Goal: Check status: Check status

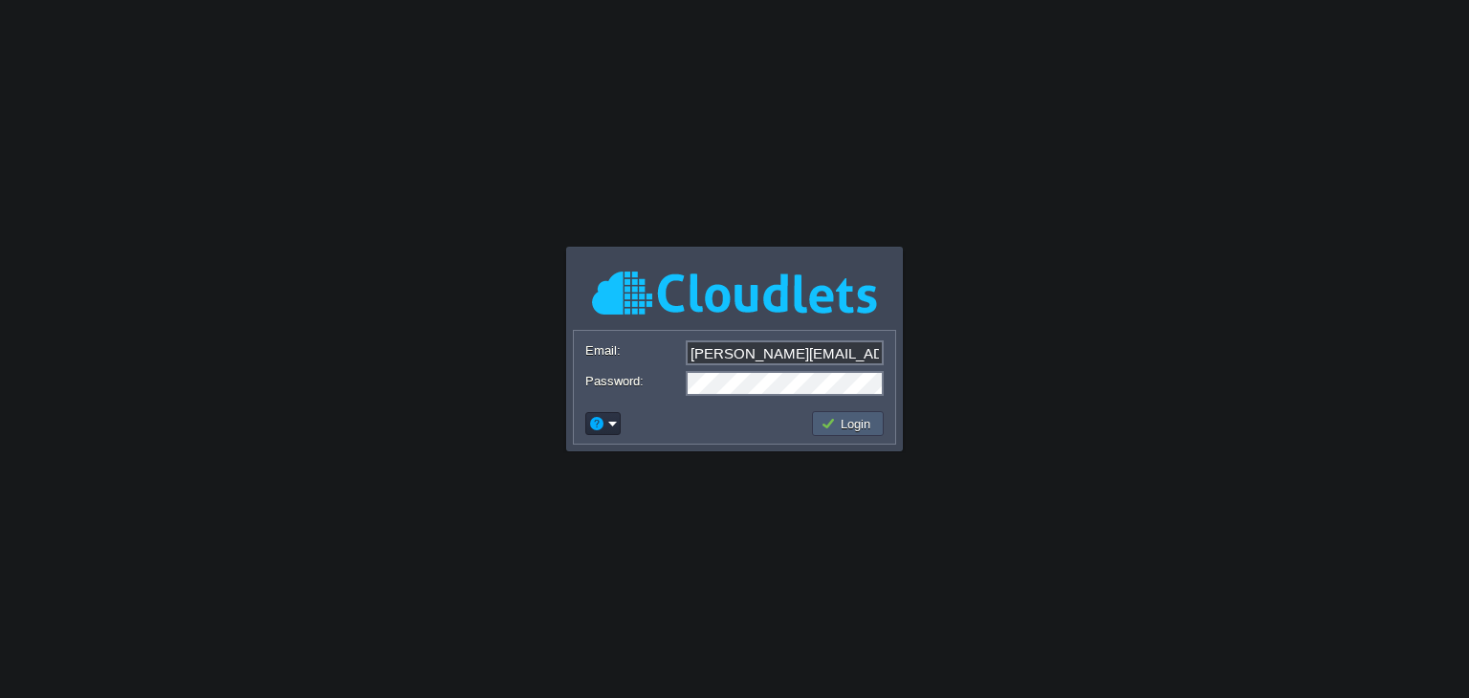
click at [845, 428] on button "Login" at bounding box center [848, 423] width 55 height 17
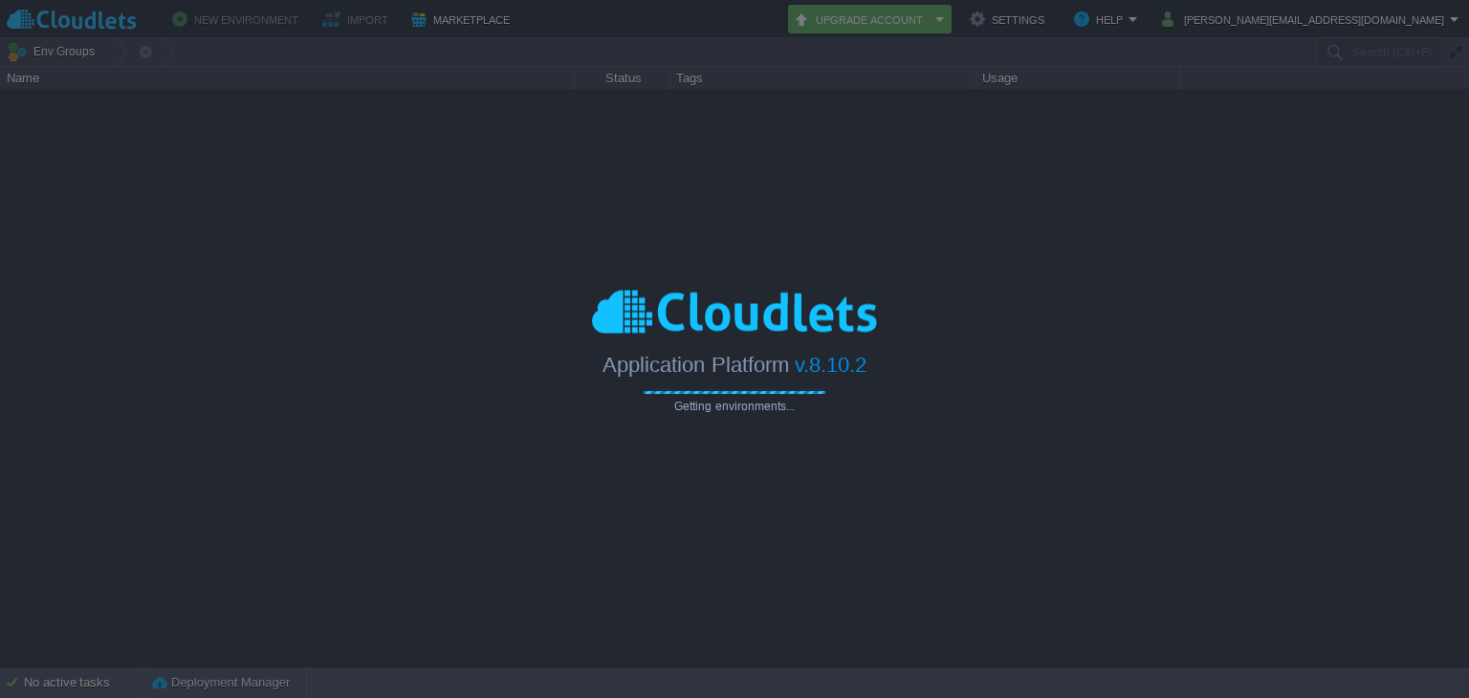
type input "Search (Ctrl+F)"
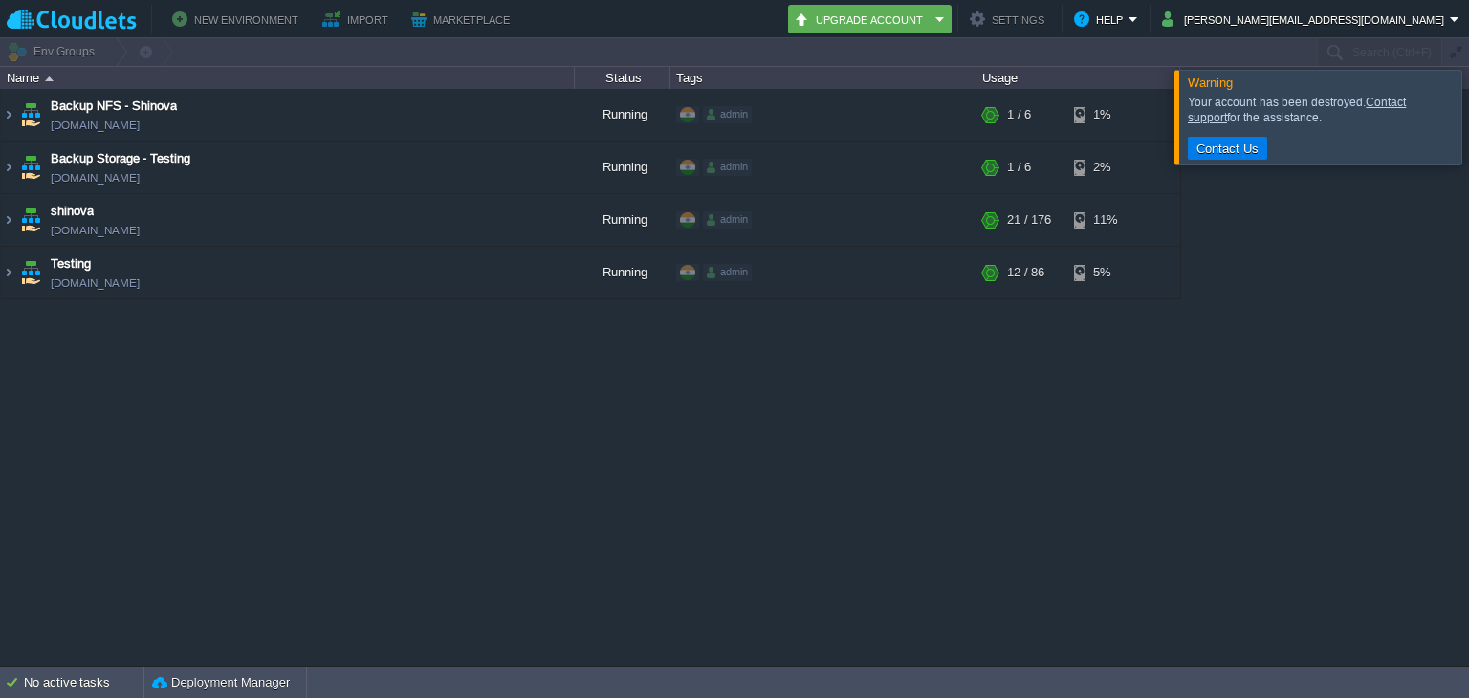
click at [1468, 116] on div at bounding box center [1492, 117] width 0 height 94
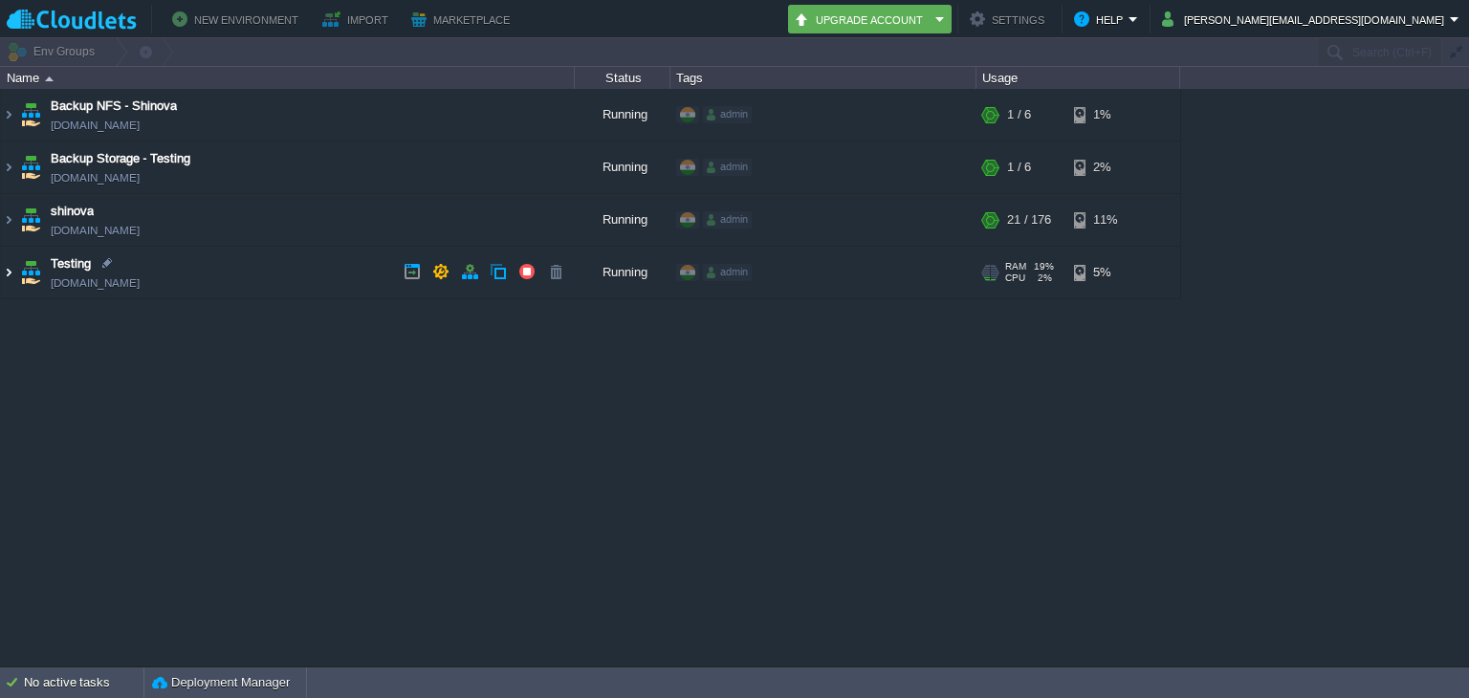
click at [11, 273] on img at bounding box center [8, 273] width 15 height 52
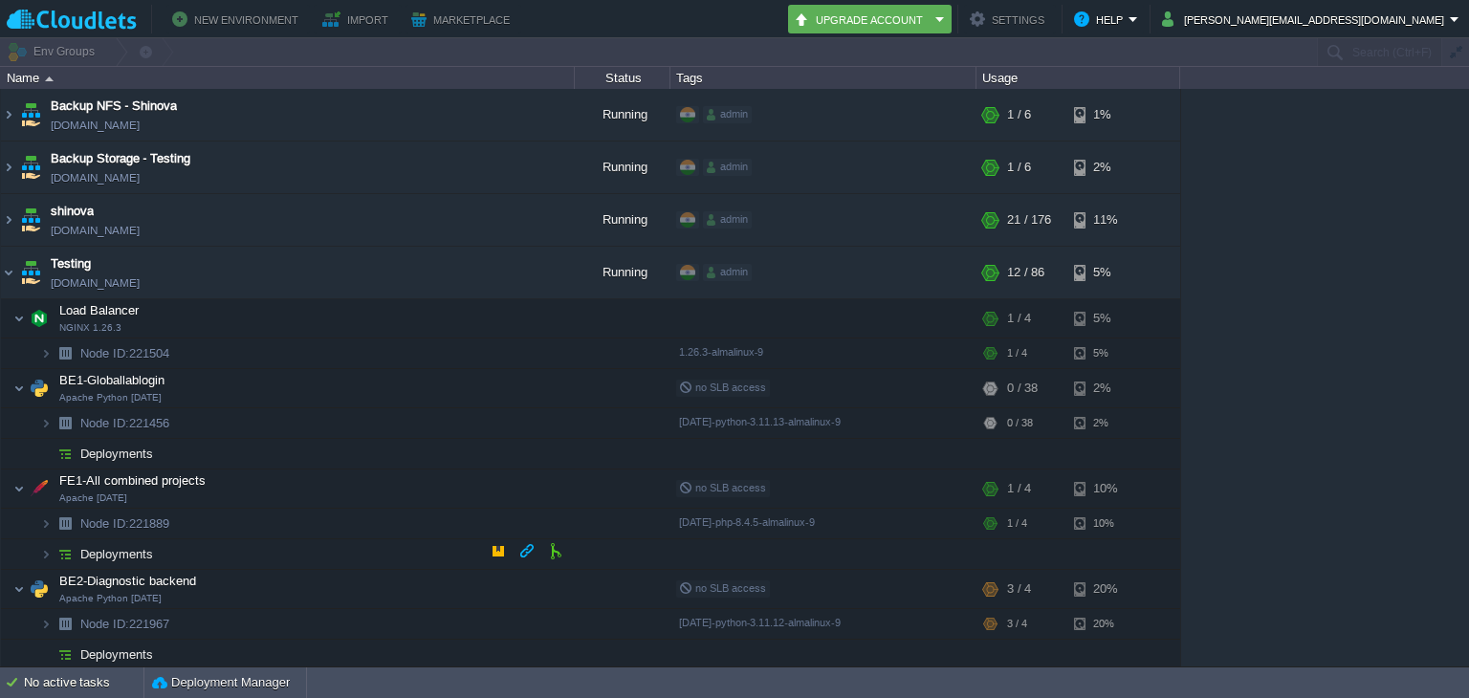
scroll to position [159, 0]
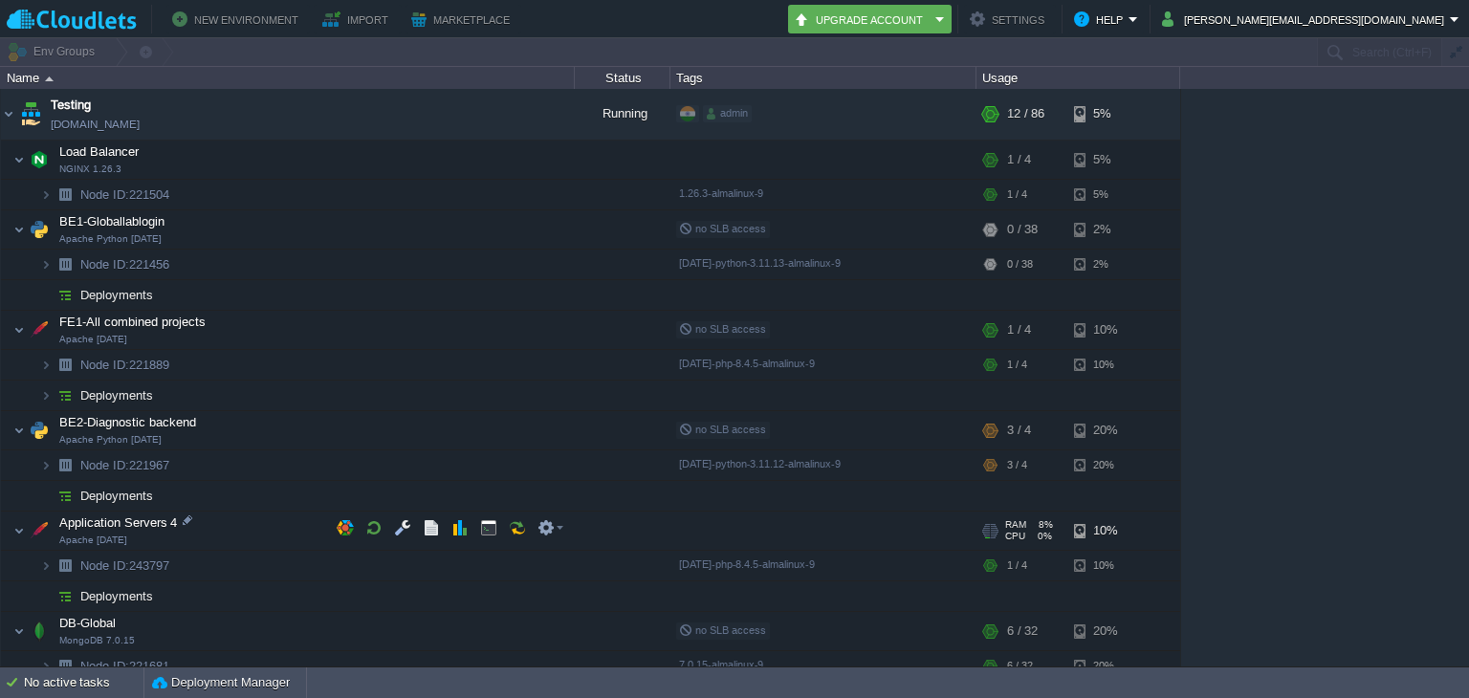
click at [112, 519] on span "Application Servers 4" at bounding box center [118, 523] width 122 height 16
click at [23, 527] on img at bounding box center [18, 531] width 11 height 38
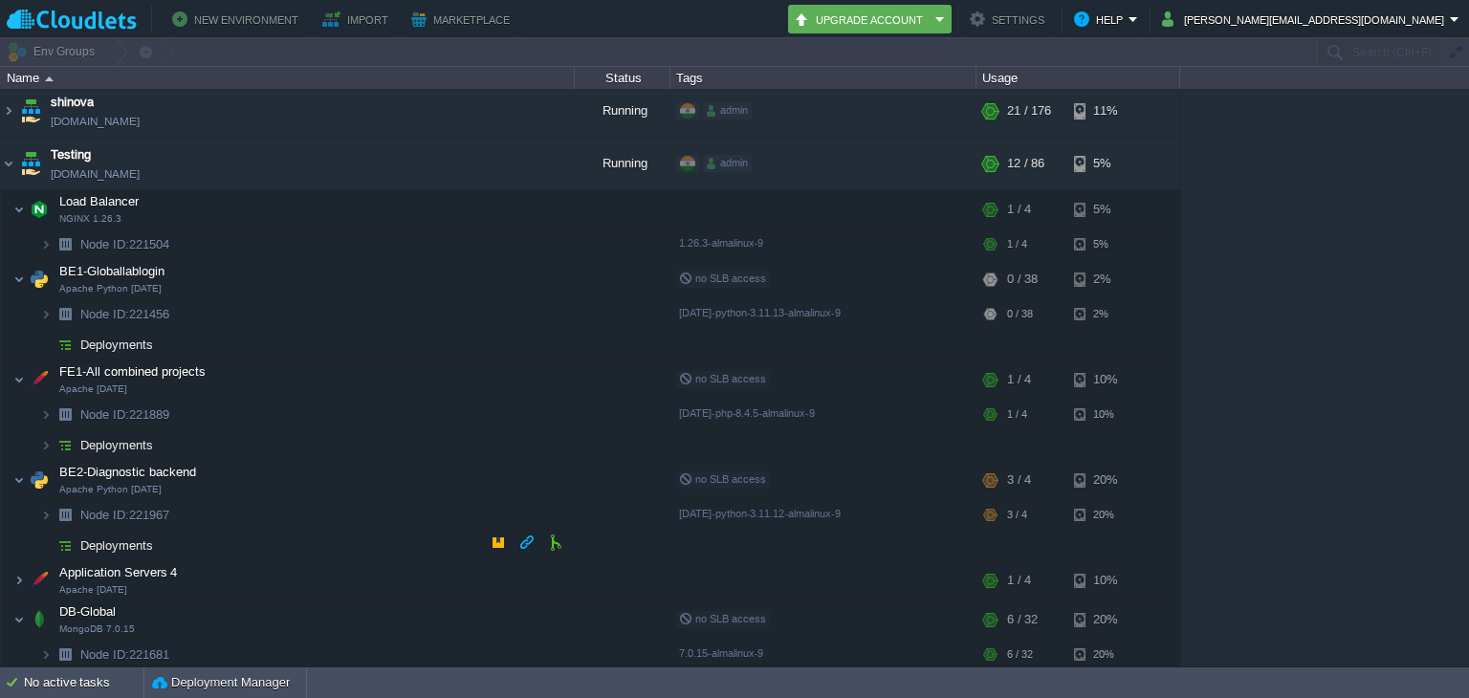
click at [23, 531] on img at bounding box center [26, 539] width 27 height 17
click at [20, 585] on img at bounding box center [18, 580] width 11 height 38
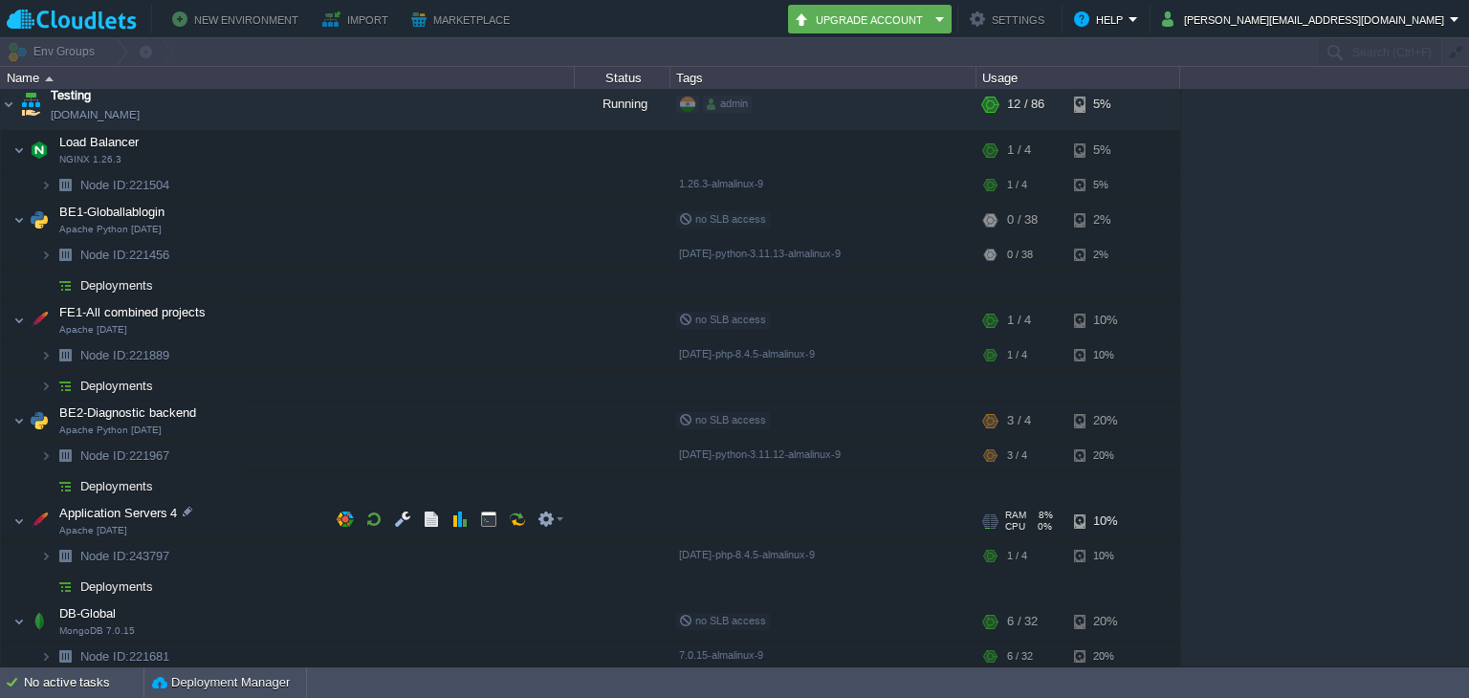
scroll to position [170, 0]
click at [138, 577] on span "Deployments" at bounding box center [116, 585] width 77 height 16
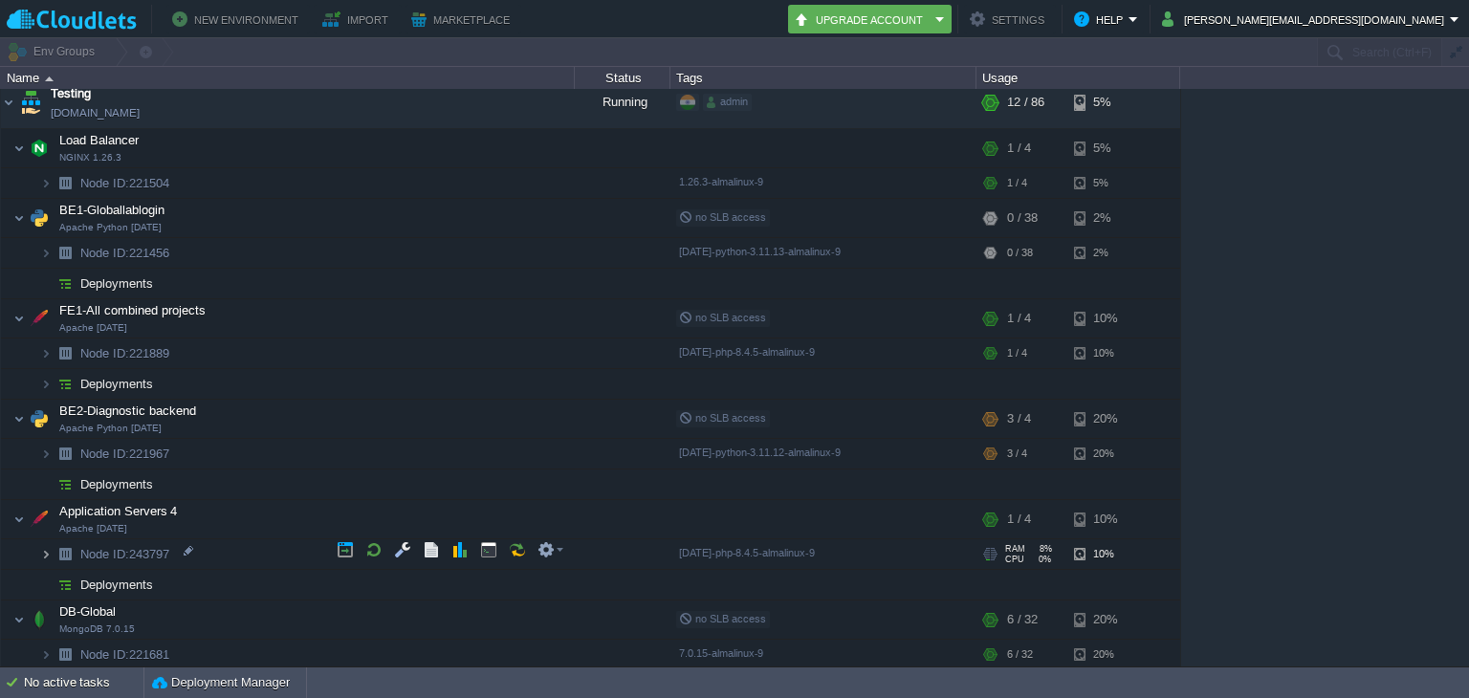
click at [47, 546] on img at bounding box center [45, 554] width 11 height 30
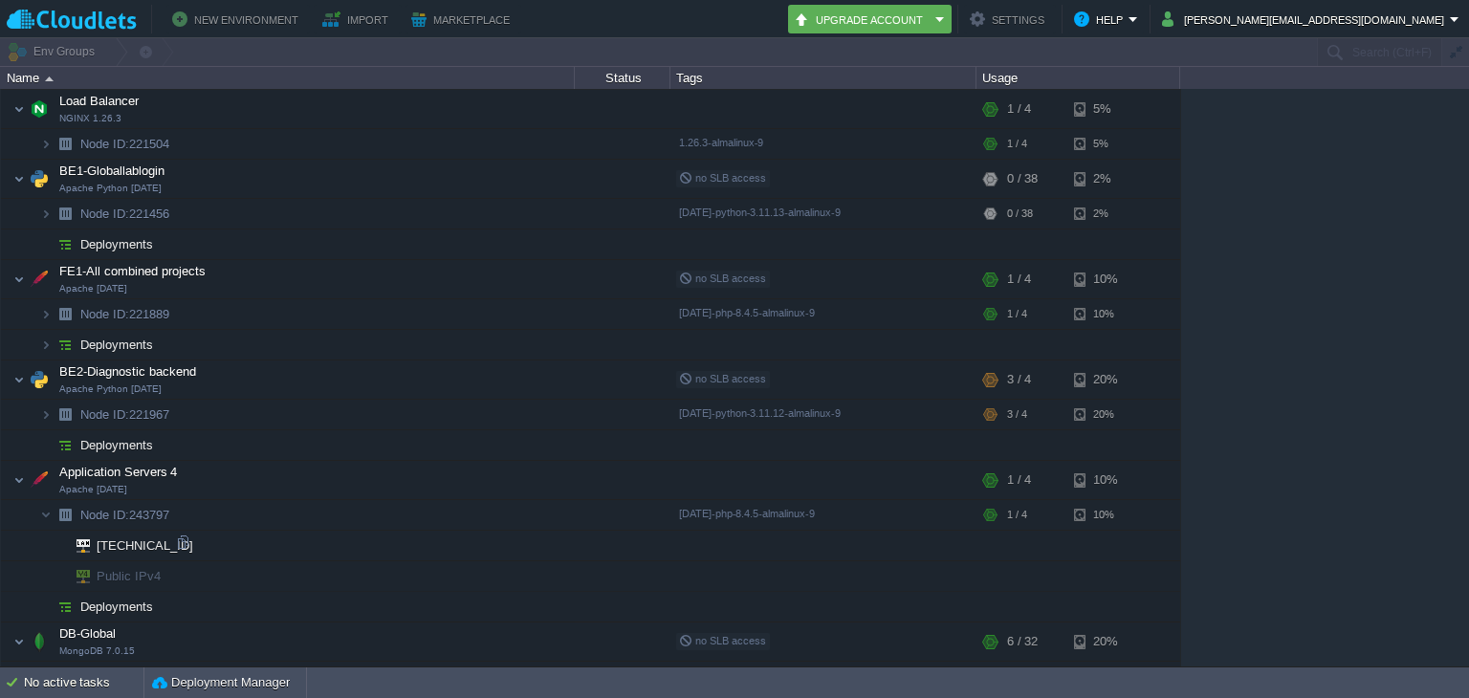
scroll to position [230, 0]
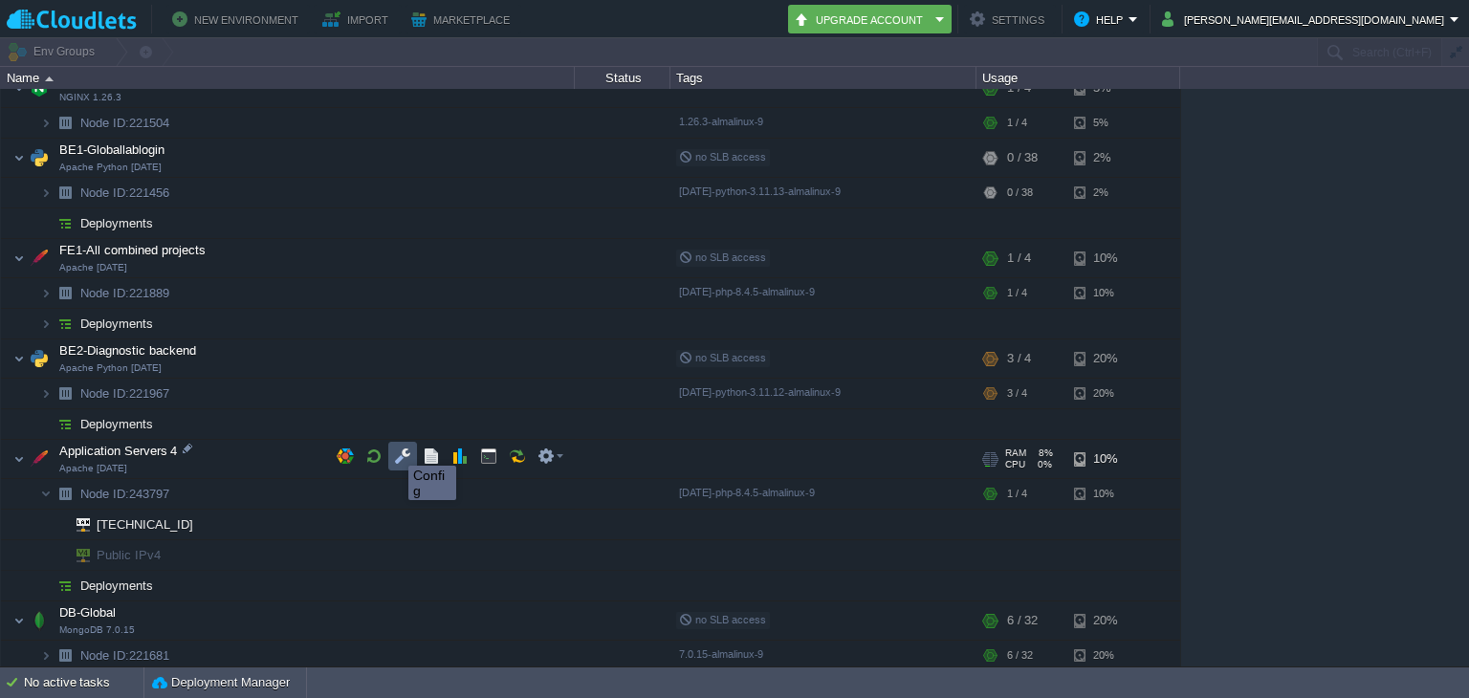
click at [400, 456] on button "button" at bounding box center [402, 456] width 17 height 17
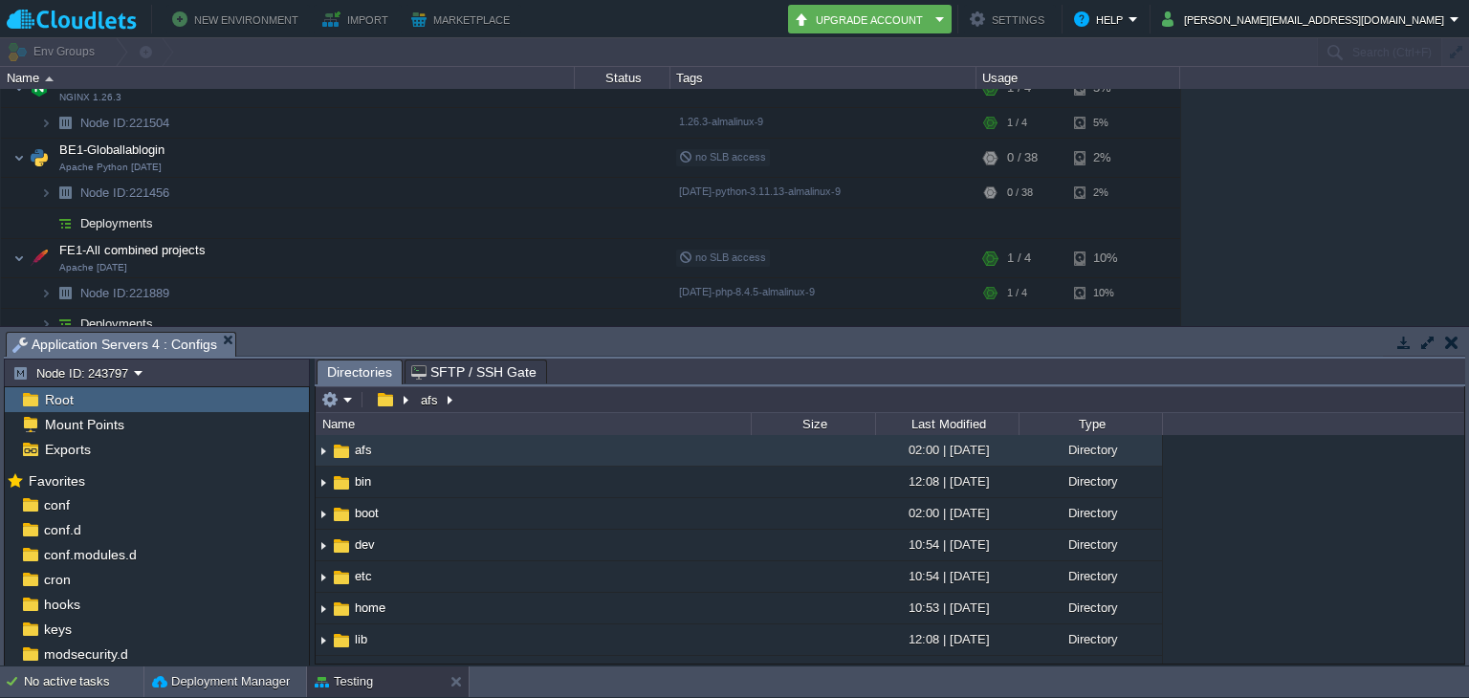
click at [1409, 346] on button "button" at bounding box center [1403, 342] width 17 height 17
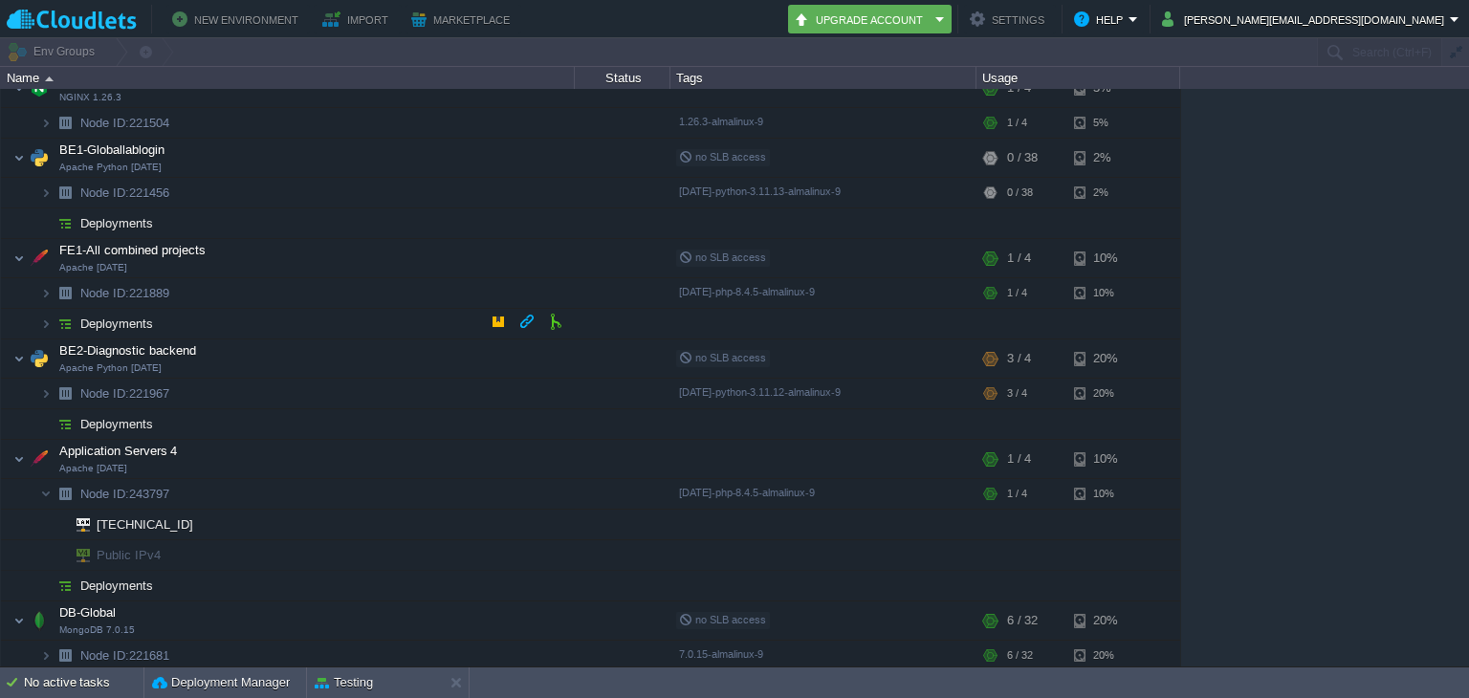
scroll to position [72, 0]
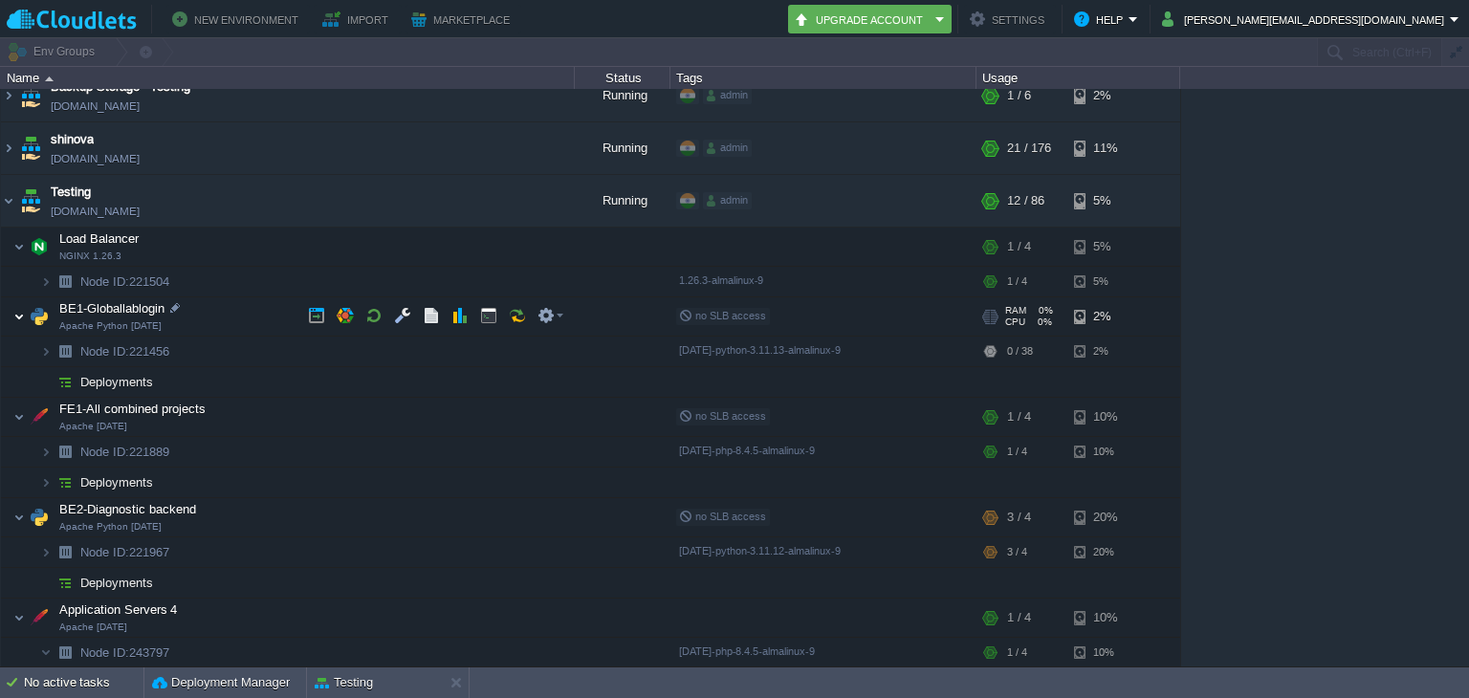
click at [15, 317] on img at bounding box center [18, 316] width 11 height 38
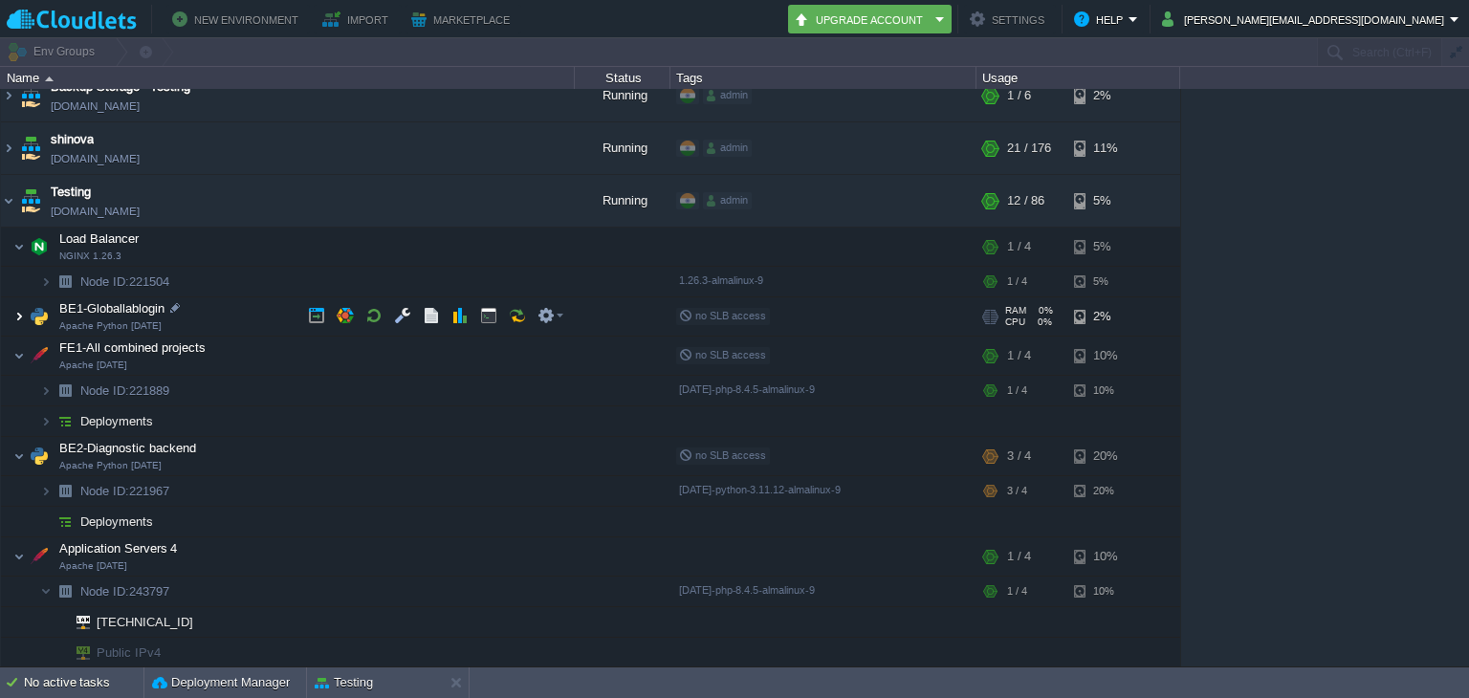
click at [15, 317] on img at bounding box center [18, 316] width 11 height 38
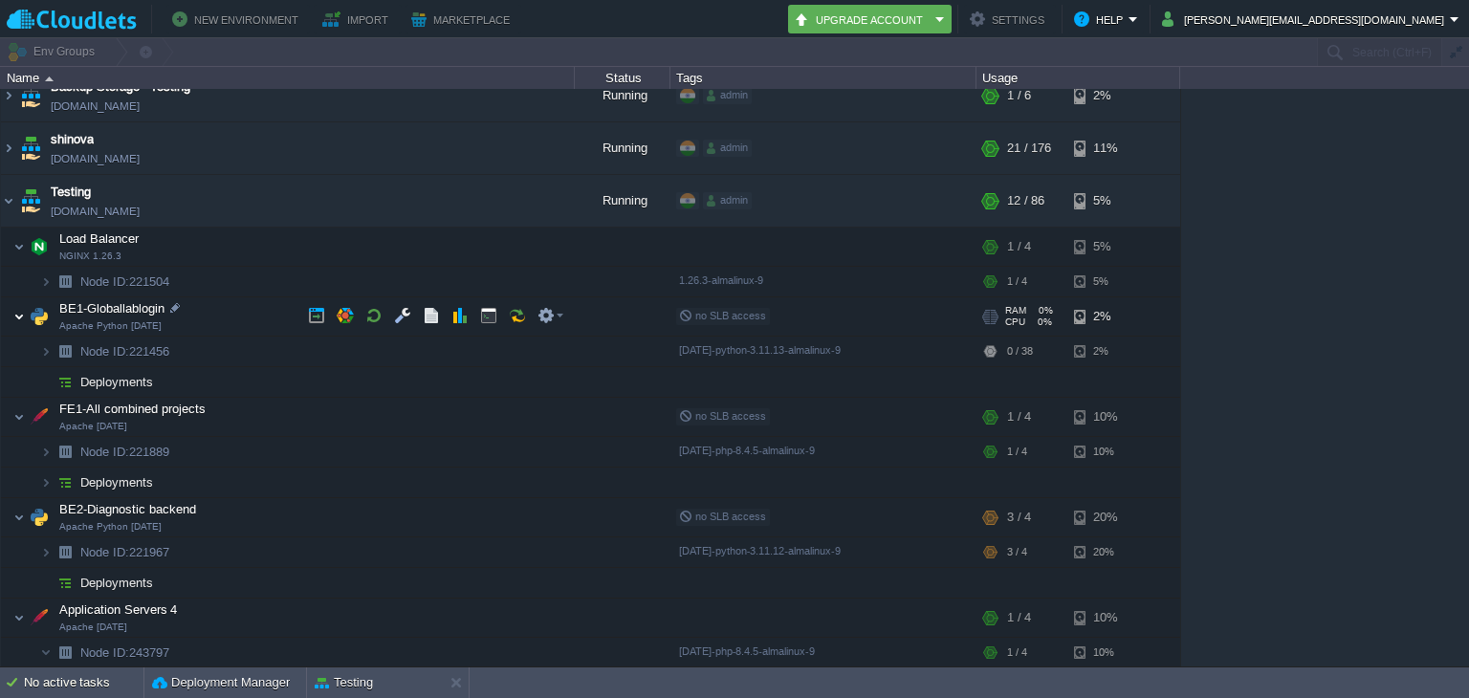
click at [15, 317] on img at bounding box center [18, 316] width 11 height 38
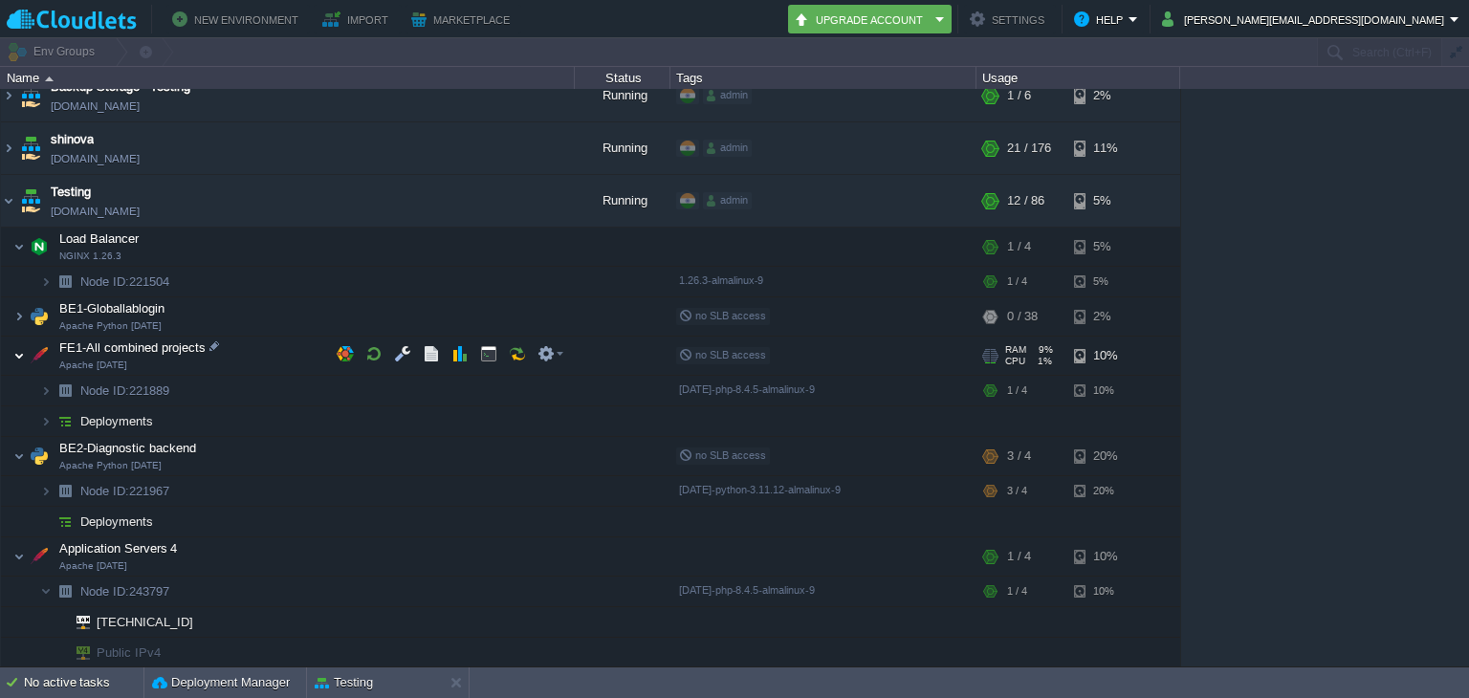
click at [20, 352] on img at bounding box center [18, 356] width 11 height 38
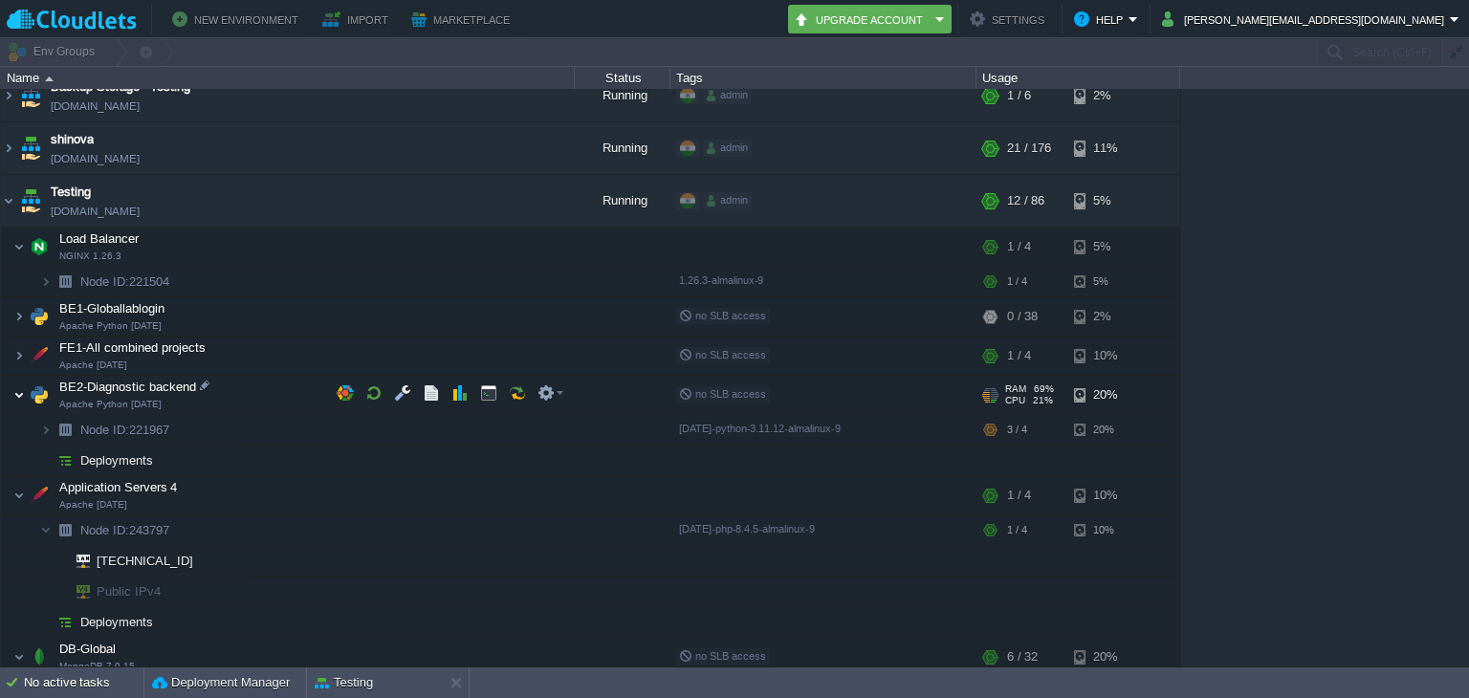
click at [24, 393] on img at bounding box center [18, 395] width 11 height 38
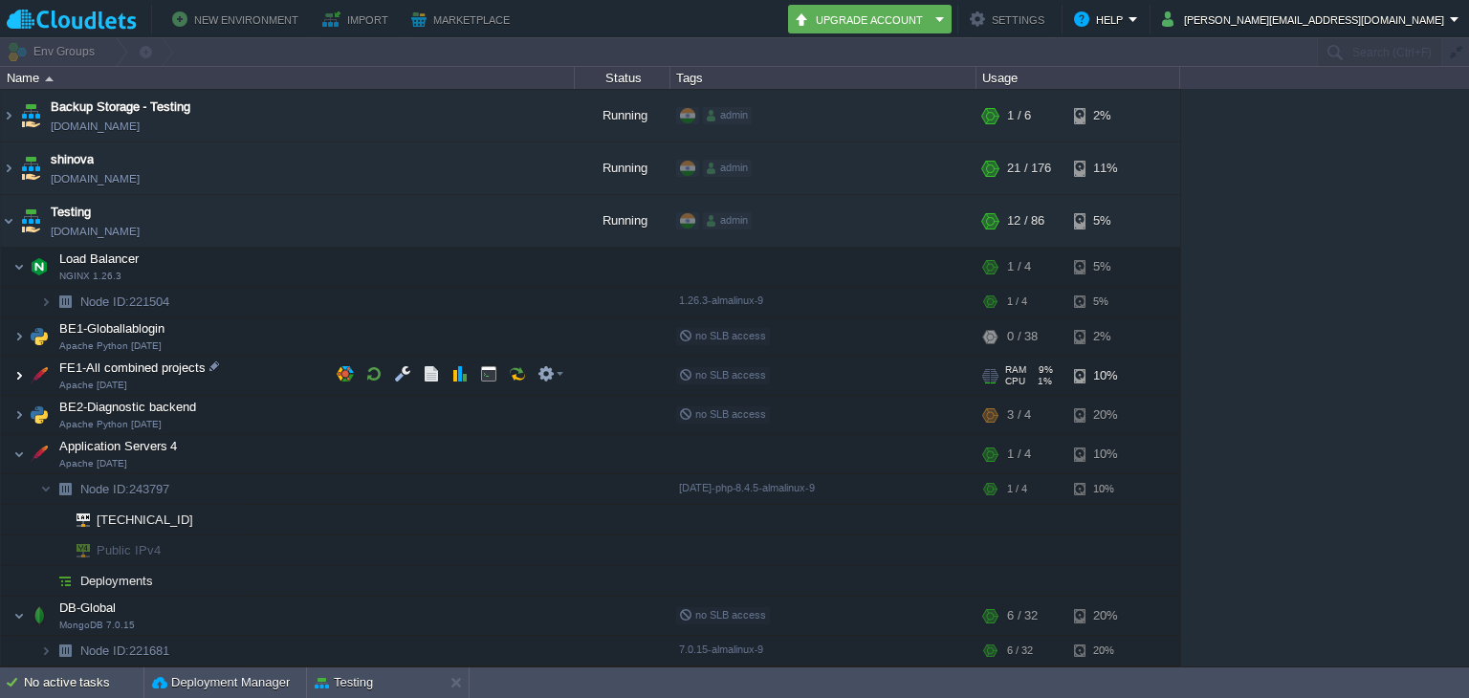
scroll to position [49, 0]
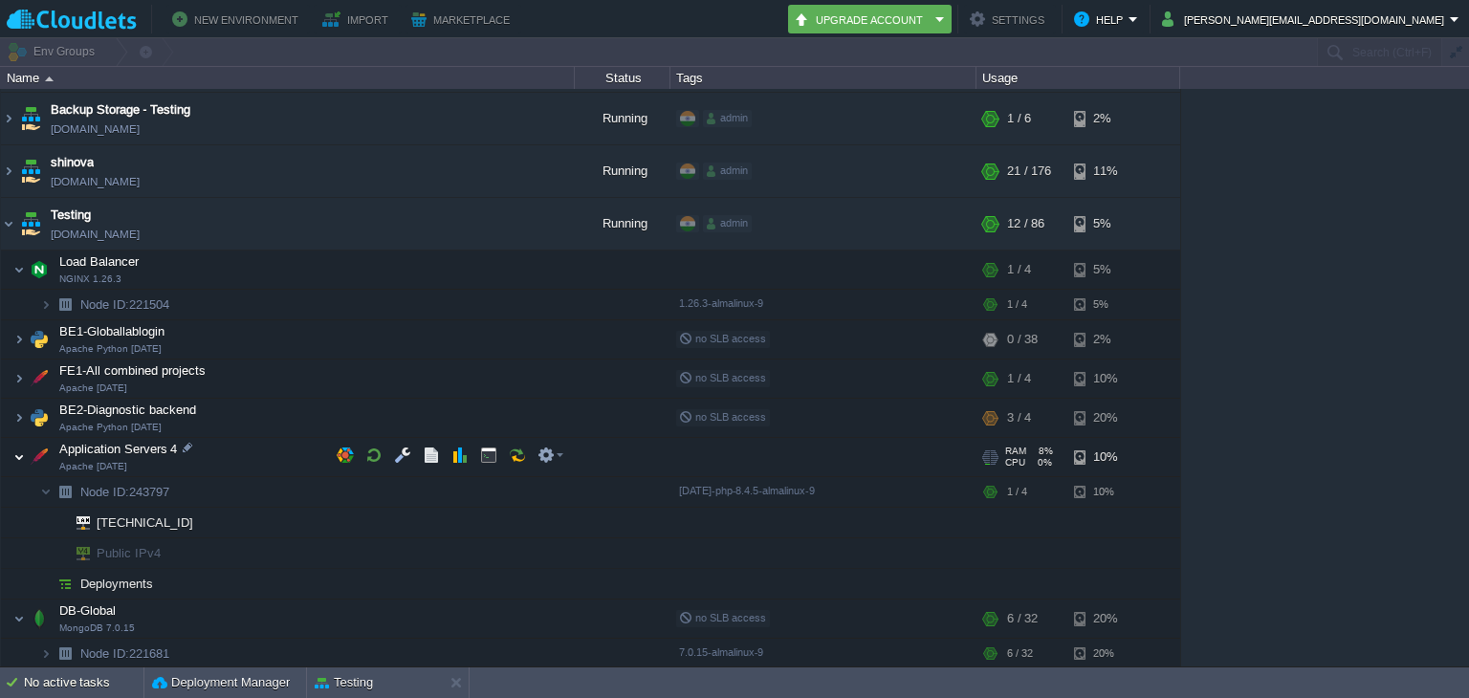
click at [23, 456] on img at bounding box center [18, 457] width 11 height 38
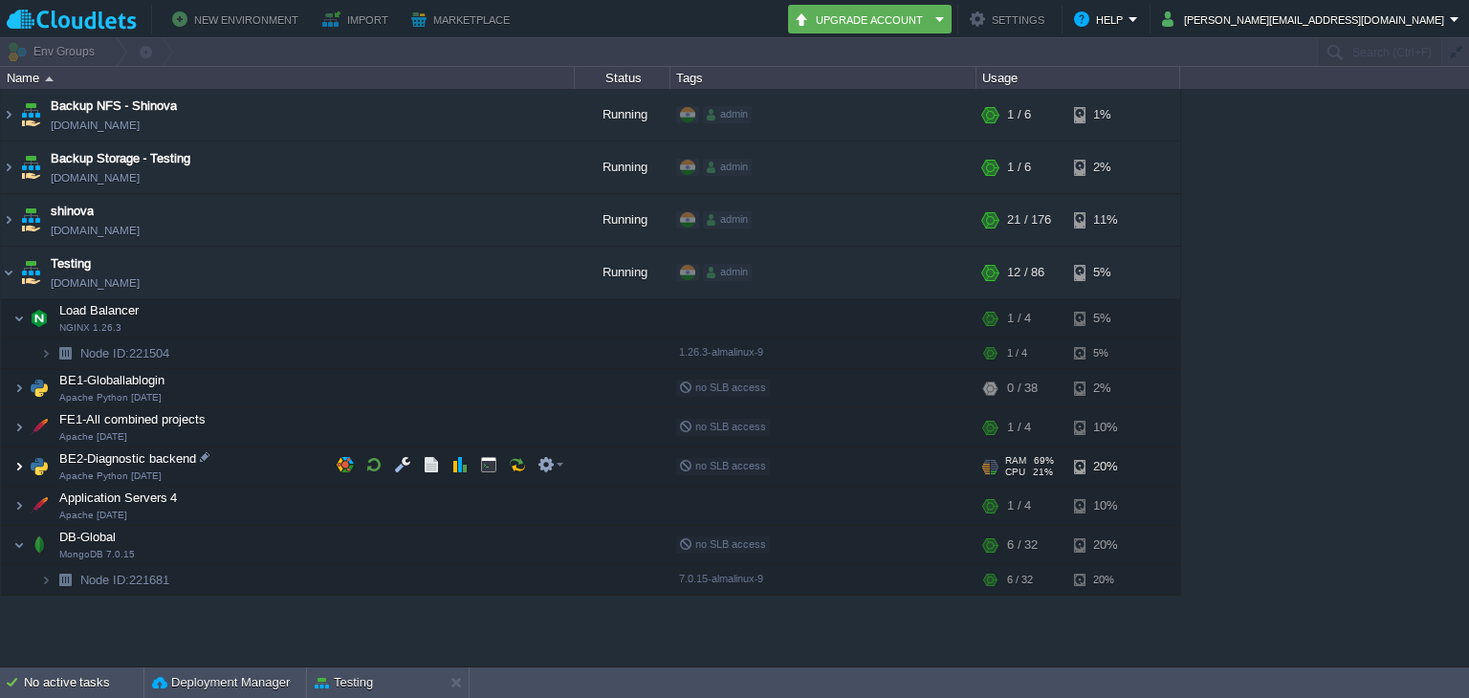
scroll to position [0, 0]
click at [19, 387] on img at bounding box center [18, 388] width 11 height 38
